Goal: Find specific page/section: Locate item on page

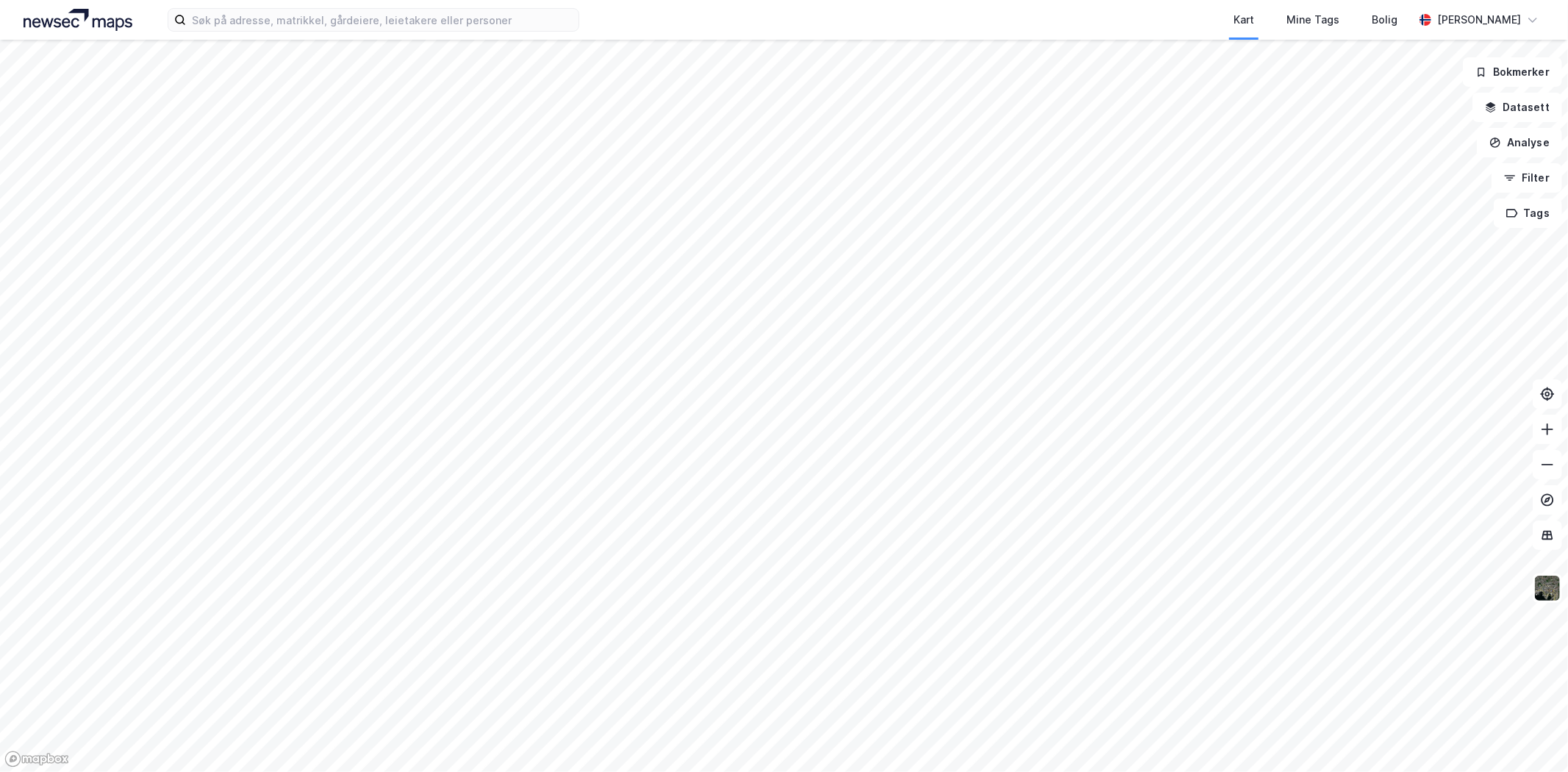
click at [399, 2] on div "Kart Mine Tags Bolig [PERSON_NAME]" at bounding box center [784, 20] width 1568 height 40
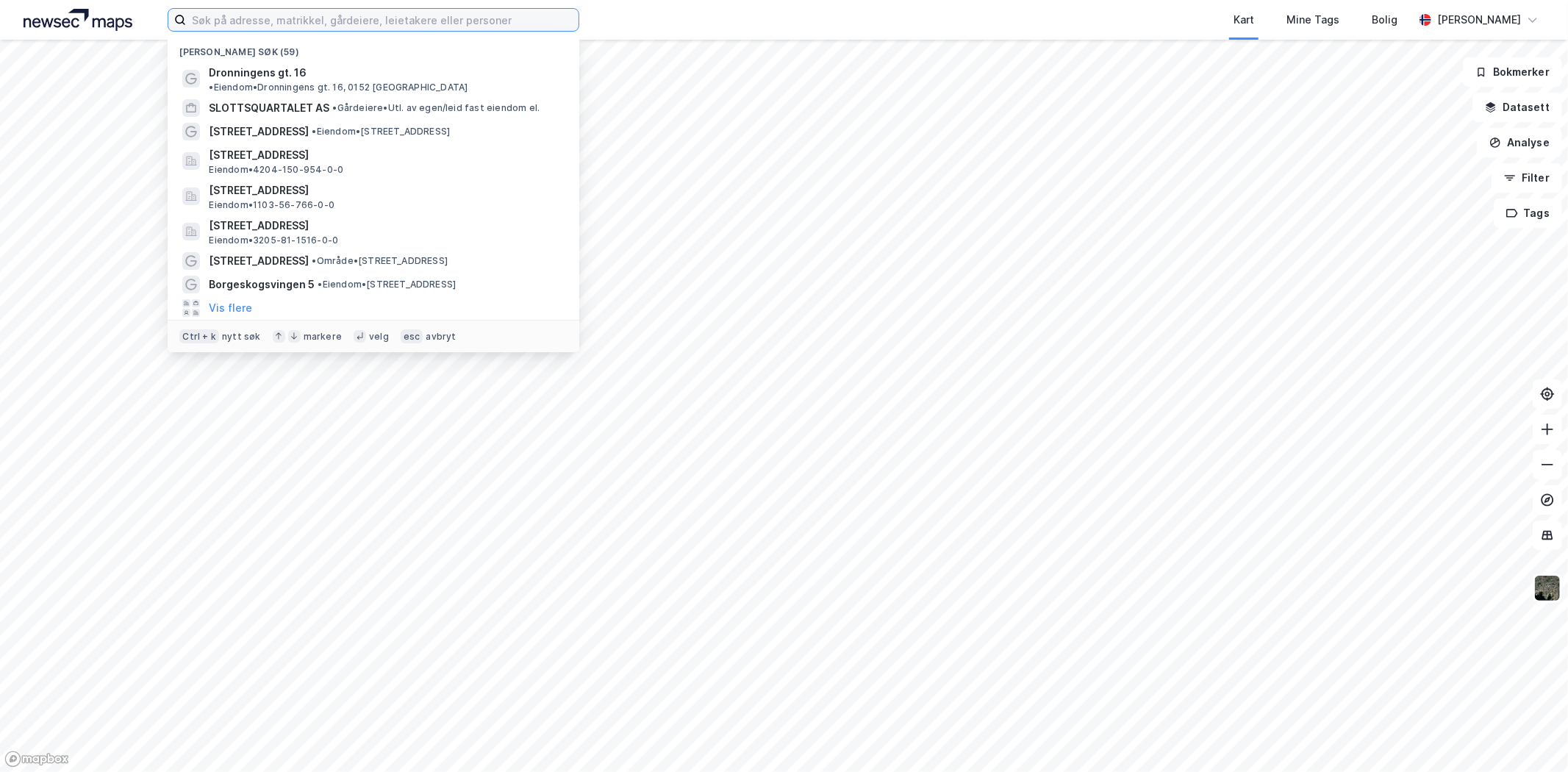
click at [400, 11] on input at bounding box center [382, 20] width 393 height 22
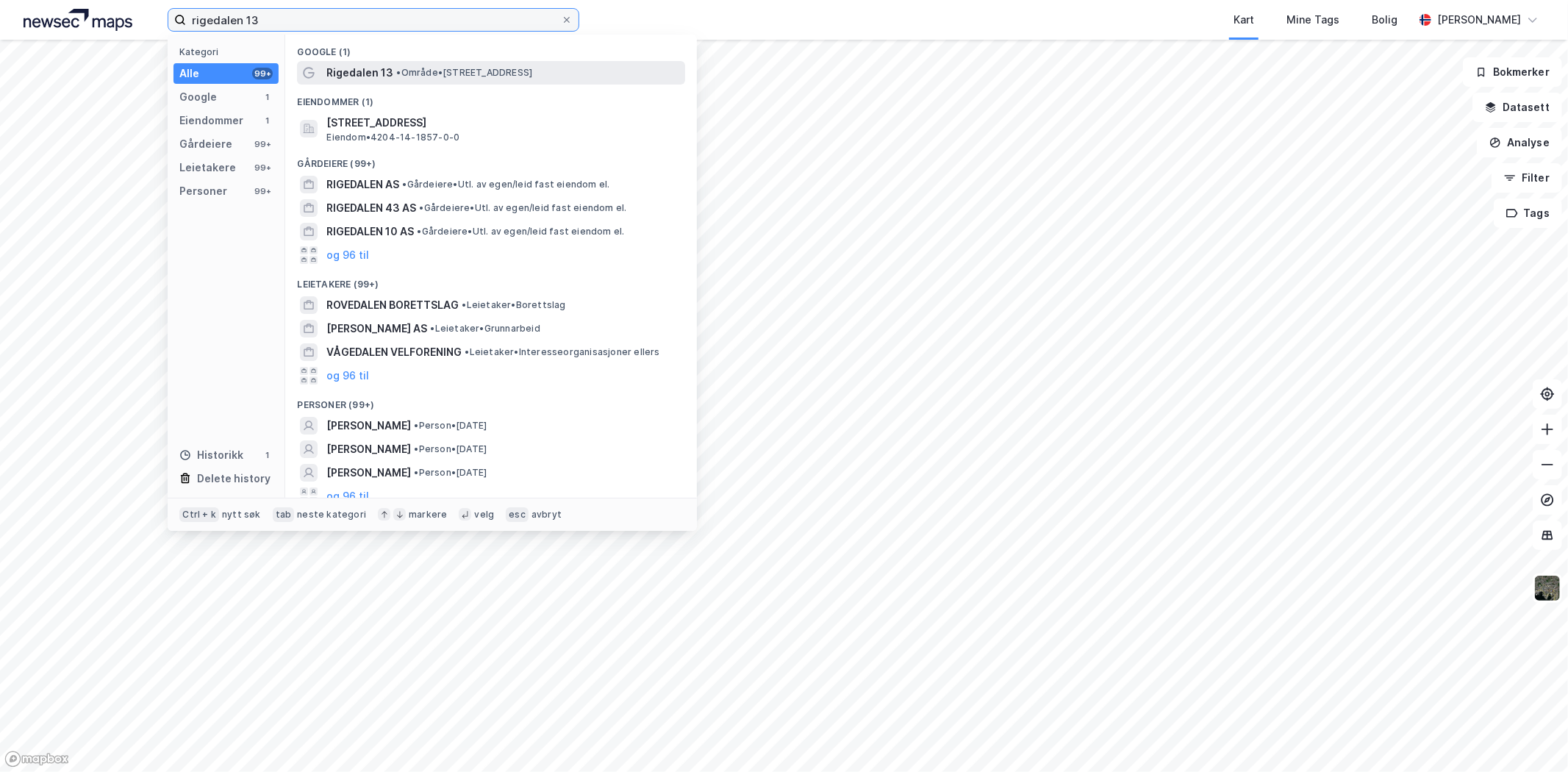
type input "rigedalen 13"
click at [430, 72] on span "• Område • [STREET_ADDRESS]" at bounding box center [464, 73] width 136 height 12
